Goal: Task Accomplishment & Management: Use online tool/utility

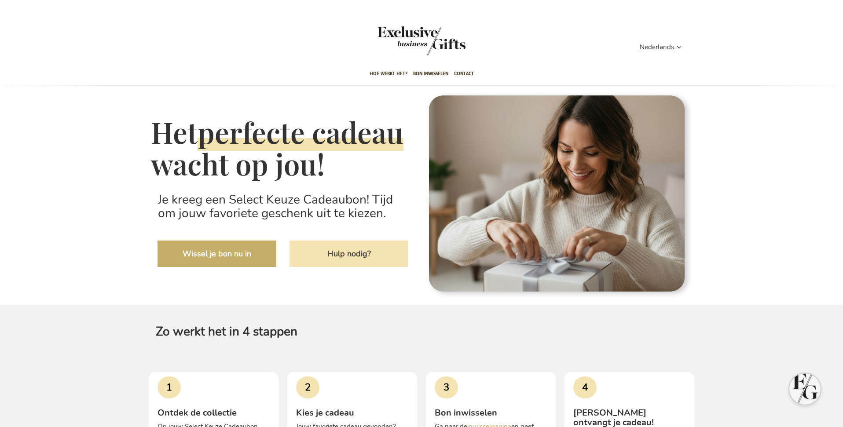
type input "administrator"
click at [217, 267] on link "Wissel je bon nu in" at bounding box center [217, 254] width 119 height 26
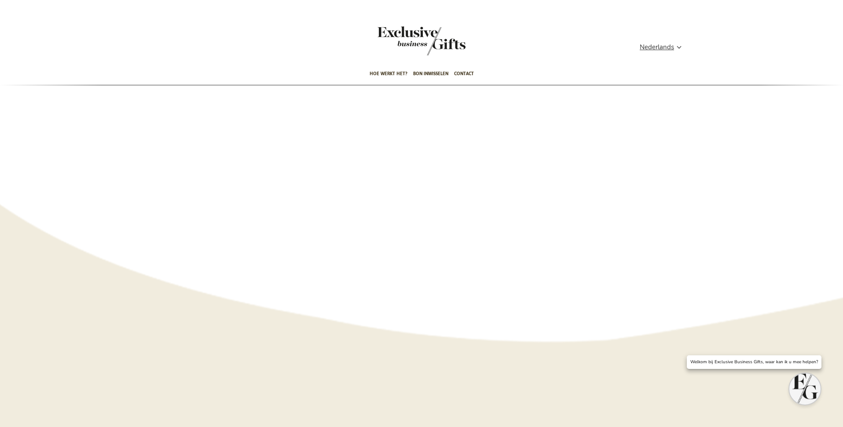
type input "administrator"
